Goal: Transaction & Acquisition: Purchase product/service

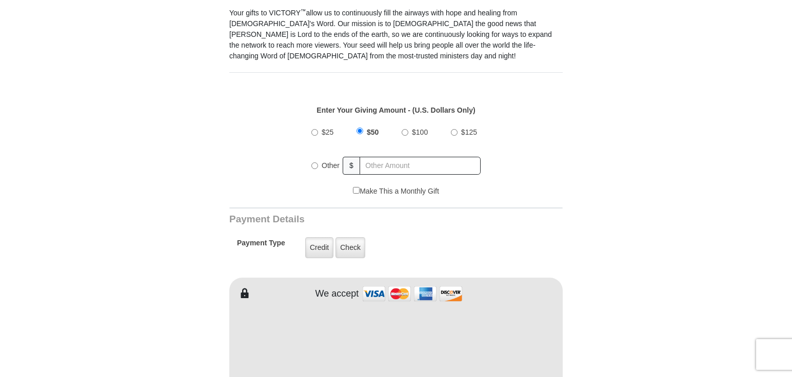
scroll to position [314, 0]
drag, startPoint x: 315, startPoint y: 156, endPoint x: 342, endPoint y: 151, distance: 27.3
click at [315, 163] on input "Other" at bounding box center [314, 166] width 7 height 7
radio input "true"
click at [409, 160] on input "text" at bounding box center [420, 166] width 120 height 18
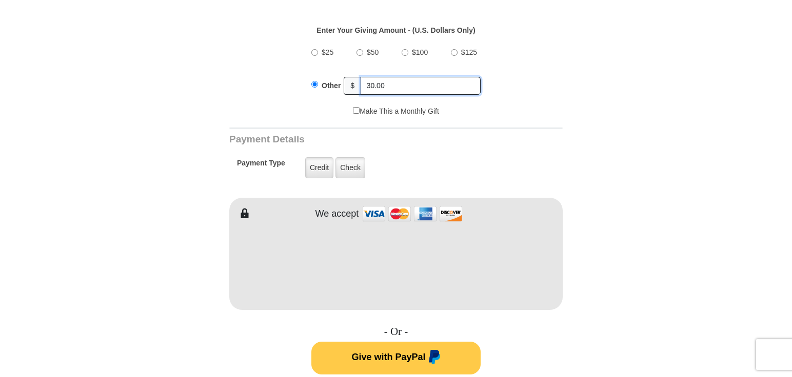
scroll to position [418, 0]
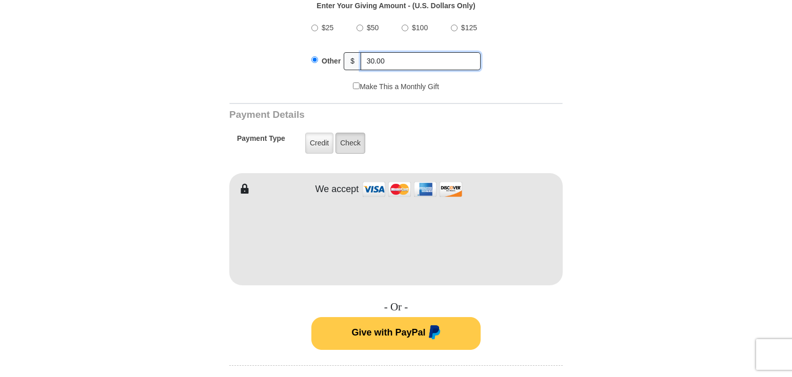
type input "30.00"
click at [350, 136] on label "Check" at bounding box center [350, 143] width 30 height 21
click at [0, 0] on input "Check" at bounding box center [0, 0] width 0 height 0
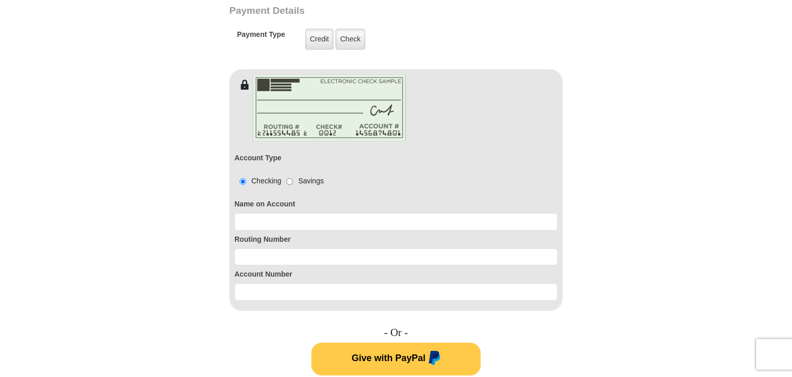
scroll to position [523, 0]
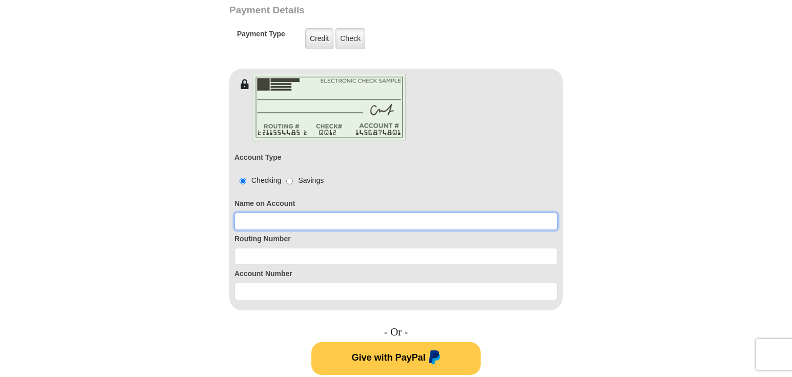
click at [353, 215] on input at bounding box center [395, 221] width 323 height 17
type input "MARTIN J McLAUGHLIN"
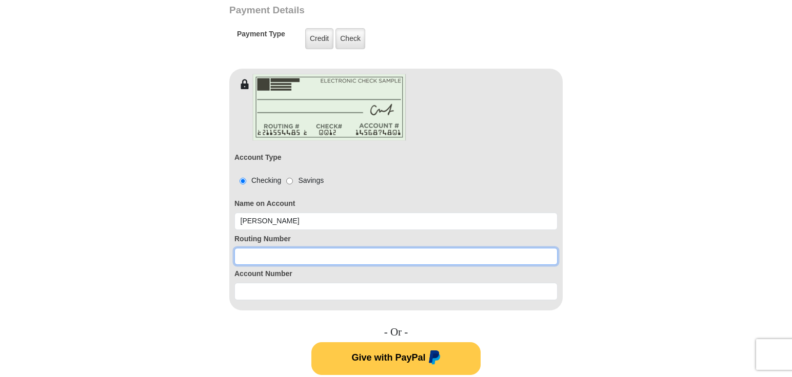
click at [337, 248] on input at bounding box center [395, 256] width 323 height 17
type input "271183701"
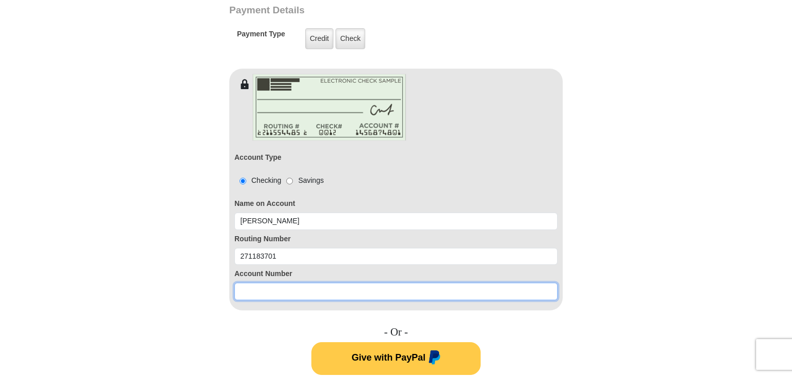
click at [323, 283] on input at bounding box center [395, 291] width 323 height 17
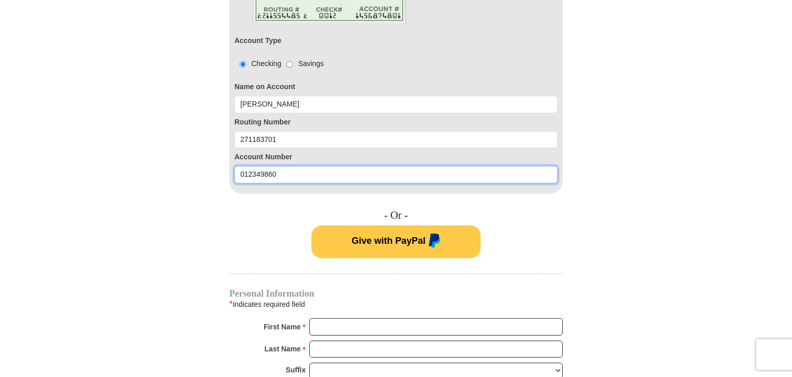
scroll to position [680, 0]
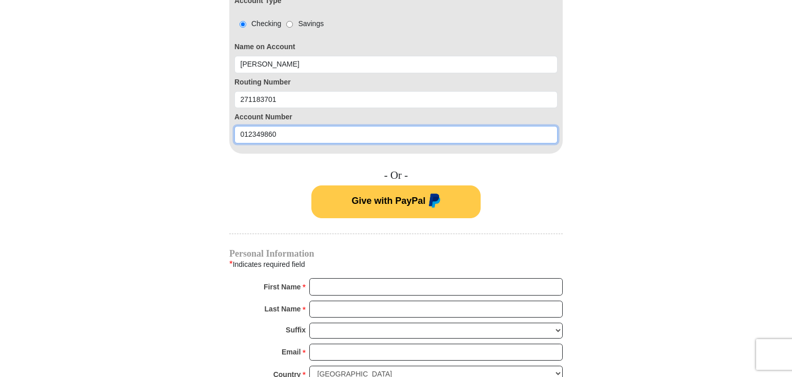
type input "012349860"
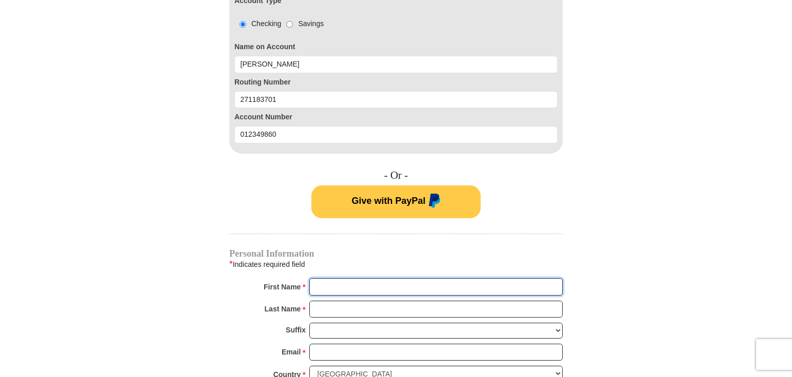
click at [331, 279] on input "First Name *" at bounding box center [435, 286] width 253 height 17
type input "MARTIN"
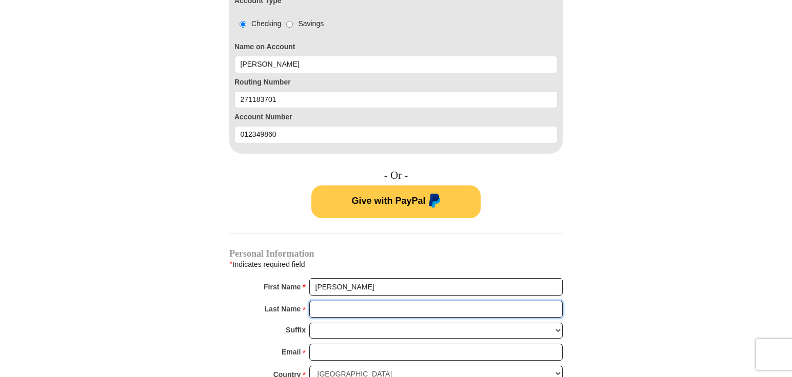
click at [338, 301] on input "Last Name *" at bounding box center [435, 309] width 253 height 17
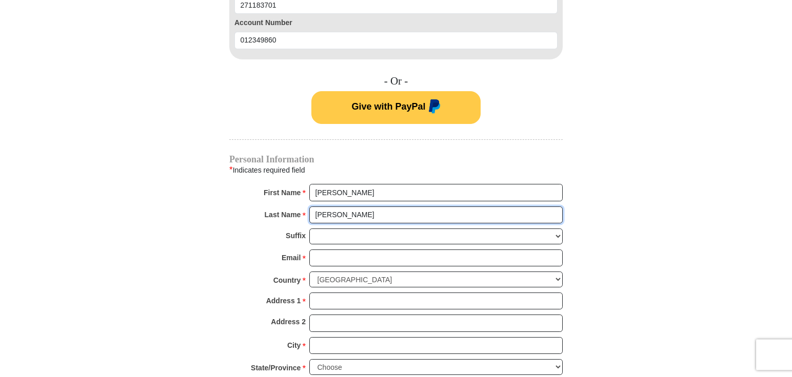
scroll to position [785, 0]
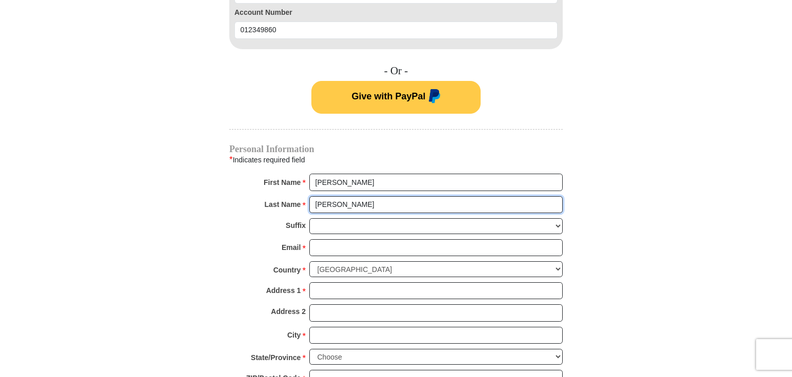
type input "McLAUGHLIN"
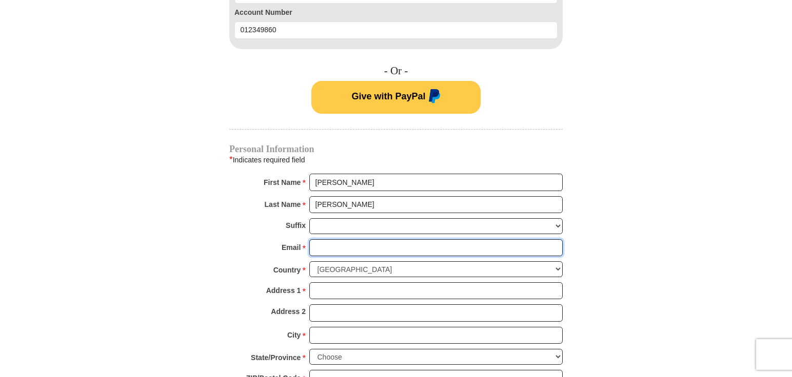
click at [351, 239] on input "Email *" at bounding box center [435, 247] width 253 height 17
type input "satcong_98@yahoo.com"
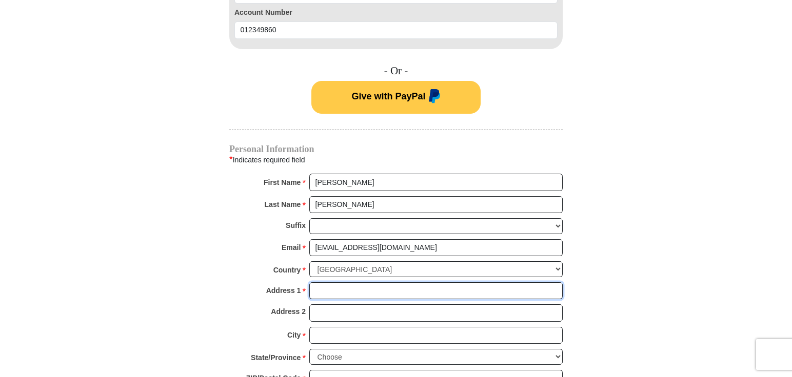
click at [363, 283] on input "Address 1 *" at bounding box center [435, 291] width 253 height 17
type input "345 Black Hawk Drive"
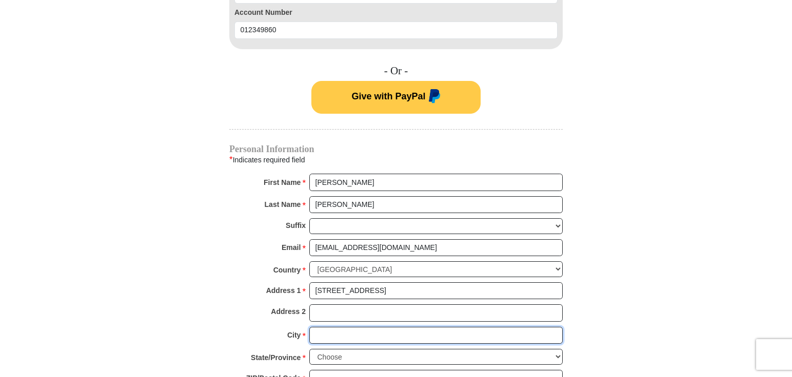
click at [358, 327] on input "City *" at bounding box center [435, 335] width 253 height 17
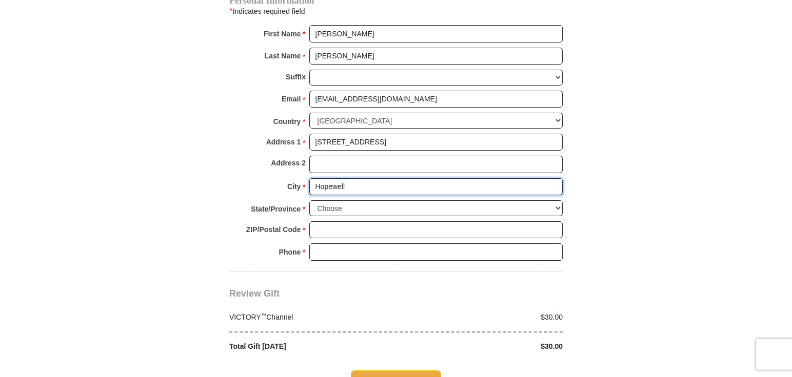
scroll to position [941, 0]
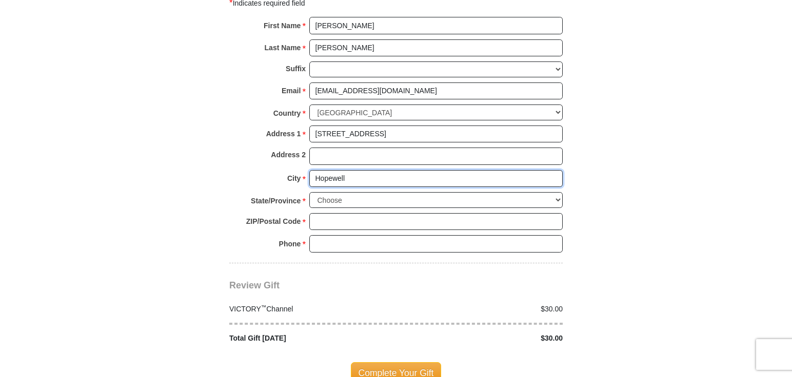
type input "Hopewell"
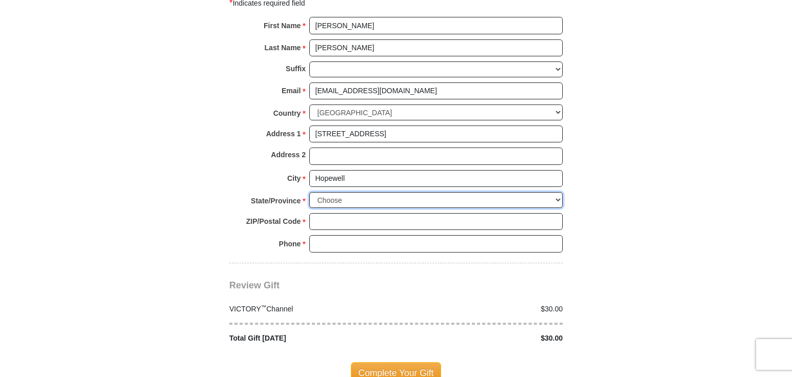
click at [309, 192] on select "Choose Alabama Alaska American Samoa Arizona Arkansas Armed Forces Americas Arm…" at bounding box center [435, 200] width 253 height 16
select select "IL"
click option "Illinois" at bounding box center [0, 0] width 0 height 0
click at [364, 192] on select "Choose Alabama Alaska American Samoa Arizona Arkansas Armed Forces Americas Arm…" at bounding box center [435, 200] width 253 height 16
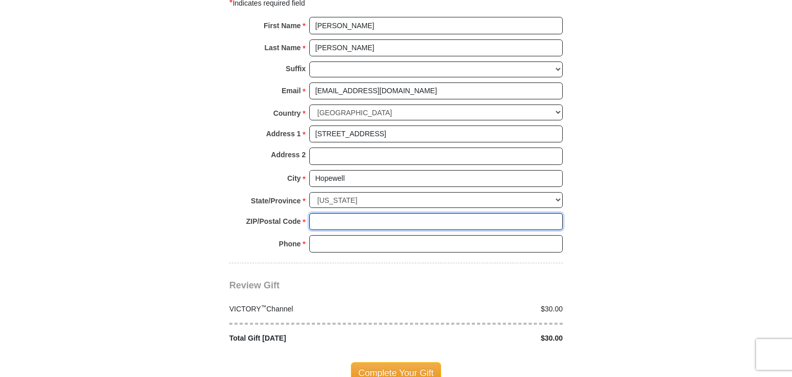
click at [361, 213] on input "ZIP/Postal Code *" at bounding box center [435, 221] width 253 height 17
type input "61565"
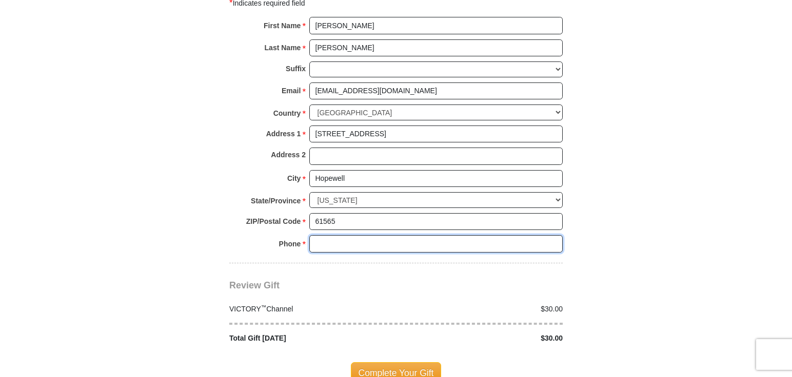
click at [358, 235] on input "Phone * *" at bounding box center [435, 243] width 253 height 17
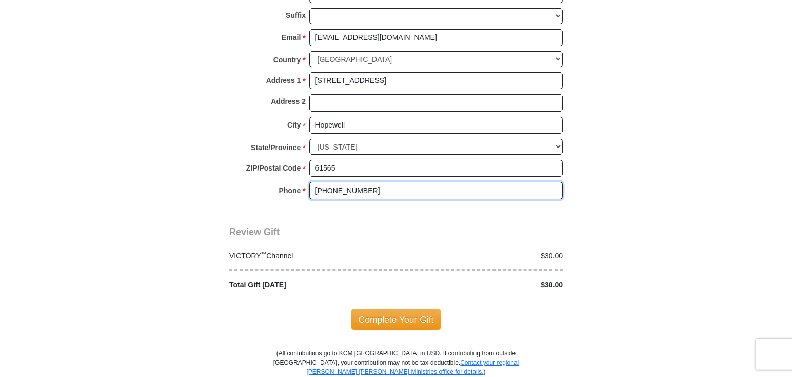
scroll to position [1046, 0]
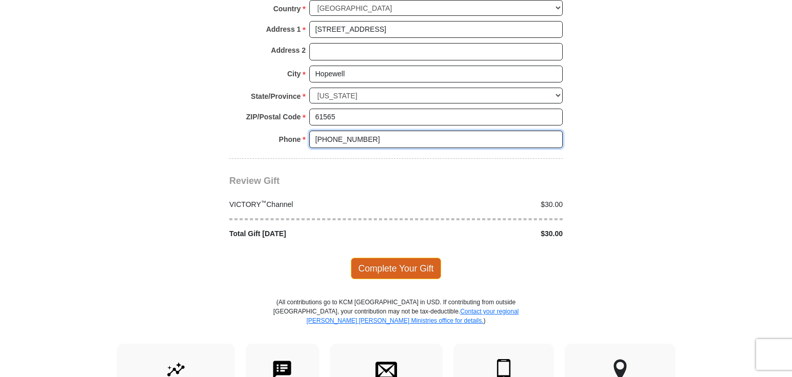
type input "309-657-4085"
click at [398, 258] on span "Complete Your Gift" at bounding box center [396, 269] width 91 height 22
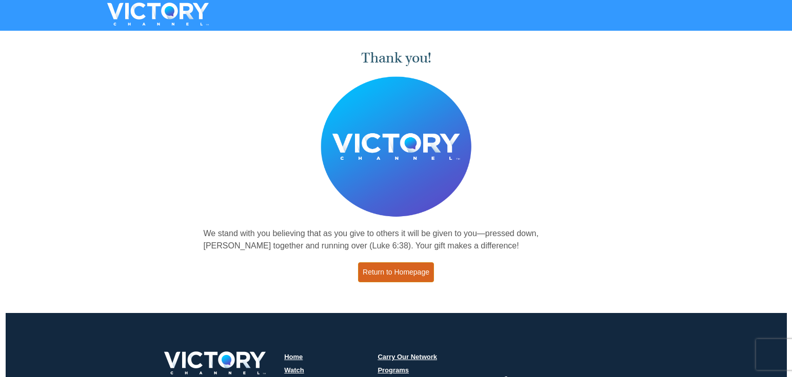
click at [400, 272] on link "Return to Homepage" at bounding box center [396, 273] width 76 height 20
